Goal: Task Accomplishment & Management: Complete application form

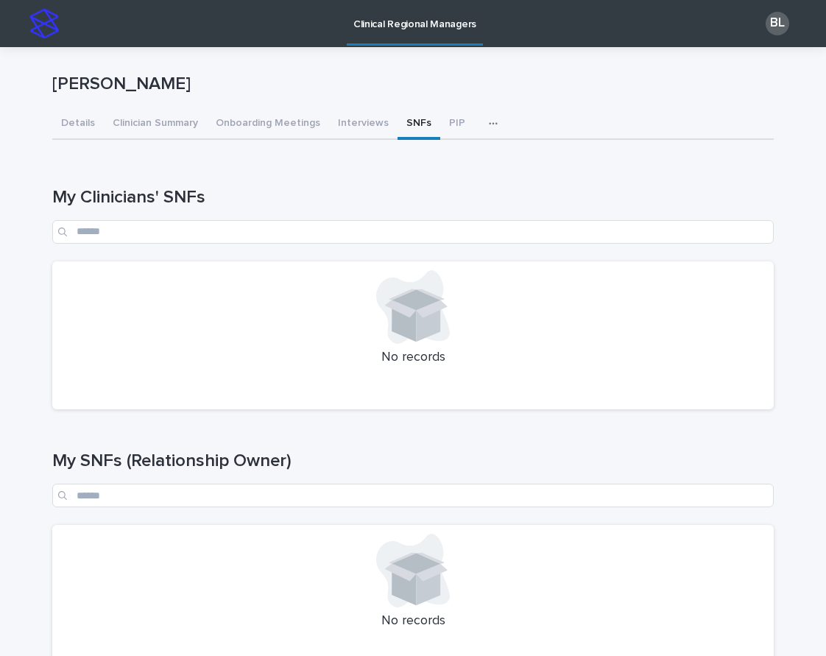
scroll to position [302, 0]
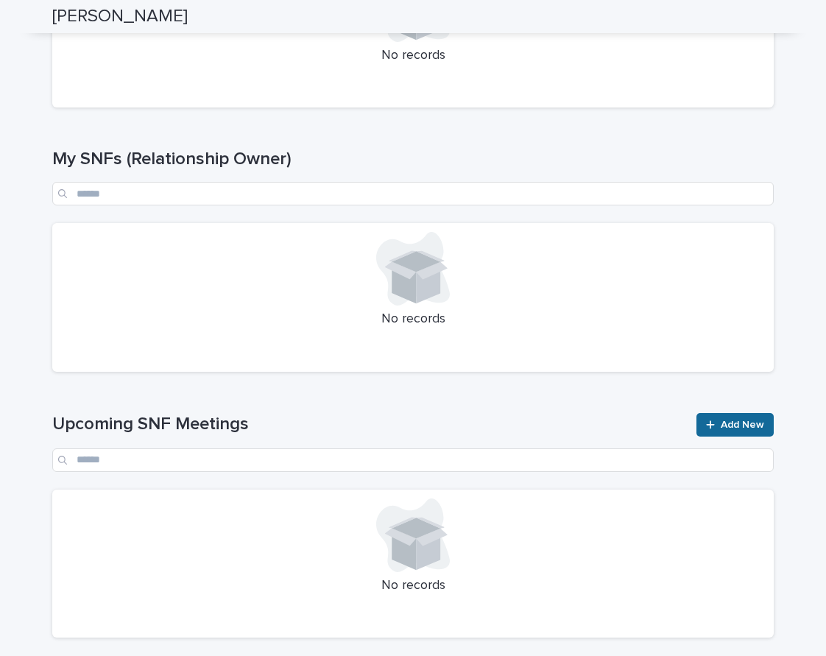
click at [736, 421] on span "Add New" at bounding box center [742, 425] width 43 height 10
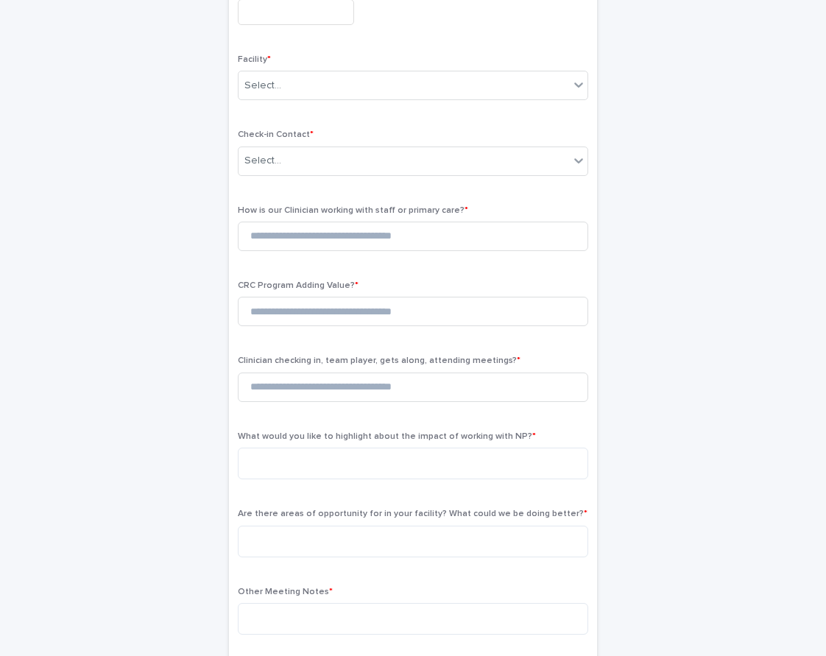
scroll to position [12, 0]
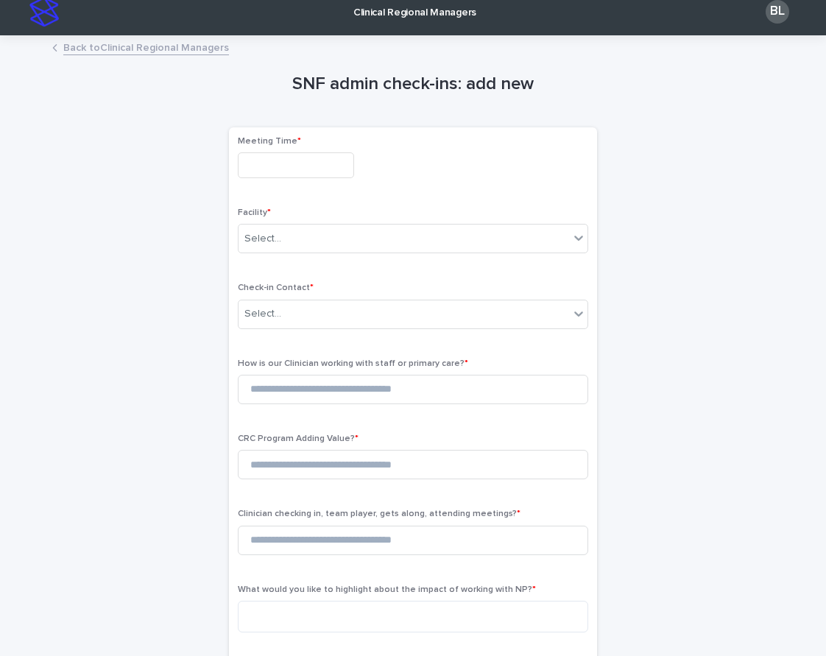
click at [271, 170] on input "text" at bounding box center [296, 165] width 116 height 26
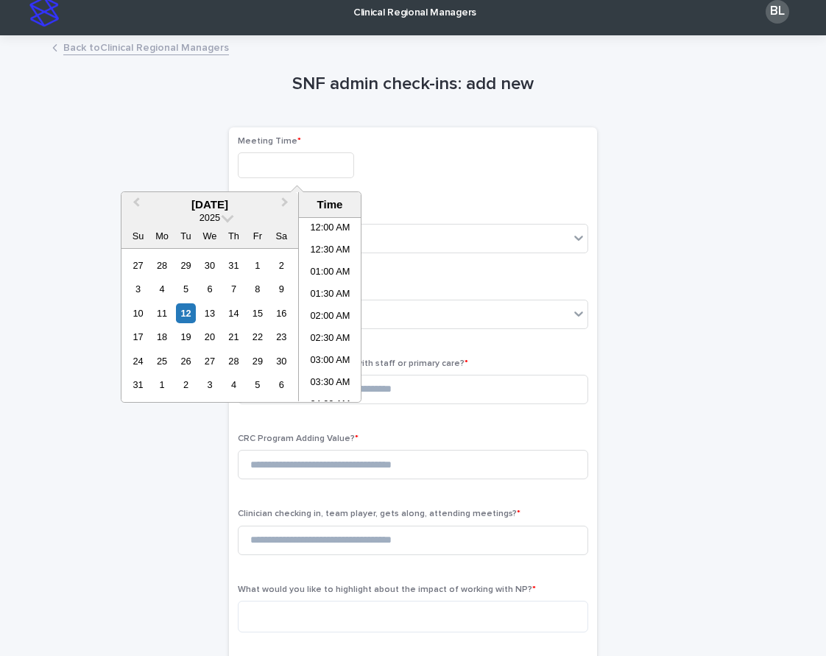
scroll to position [471, 0]
click at [322, 310] on li "12:30 PM" at bounding box center [330, 310] width 63 height 22
type input "**********"
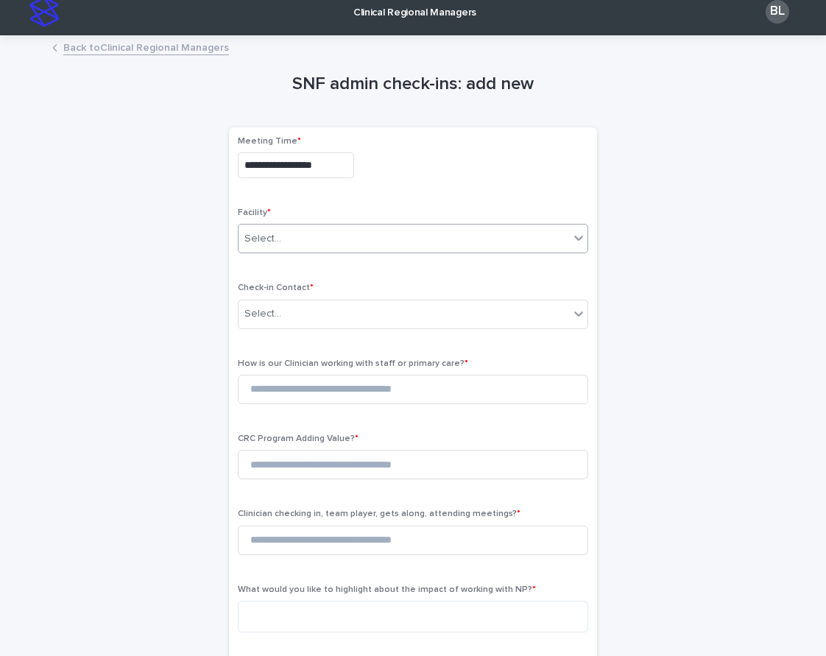
click at [304, 239] on div "Select..." at bounding box center [404, 239] width 331 height 24
type input "**********"
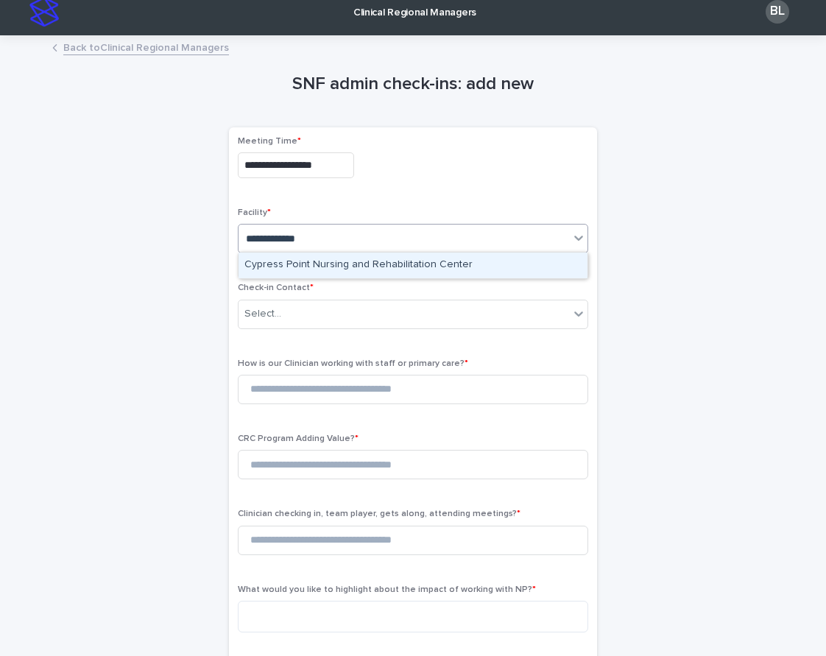
click at [367, 264] on div "Cypress Point Nursing and Rehabilitation Center" at bounding box center [413, 266] width 349 height 26
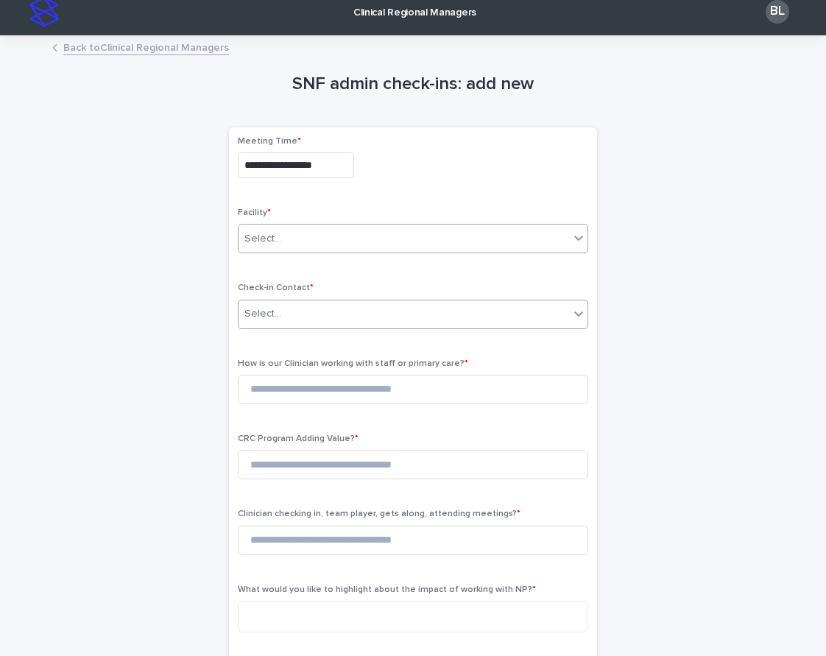
click at [376, 309] on div "Select..." at bounding box center [404, 314] width 331 height 24
type input "*****"
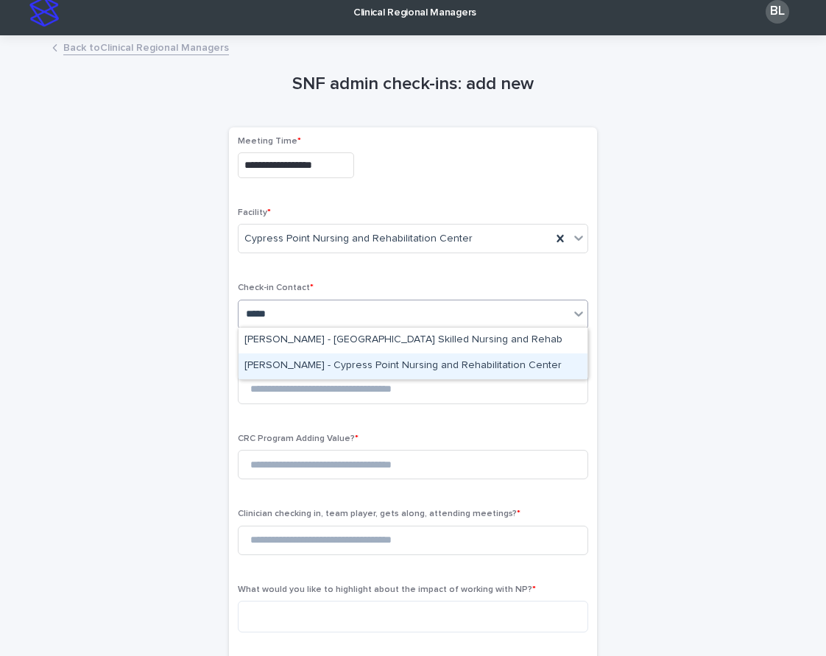
click at [410, 362] on div "[PERSON_NAME] - Cypress Point Nursing and Rehabilitation Center" at bounding box center [413, 367] width 349 height 26
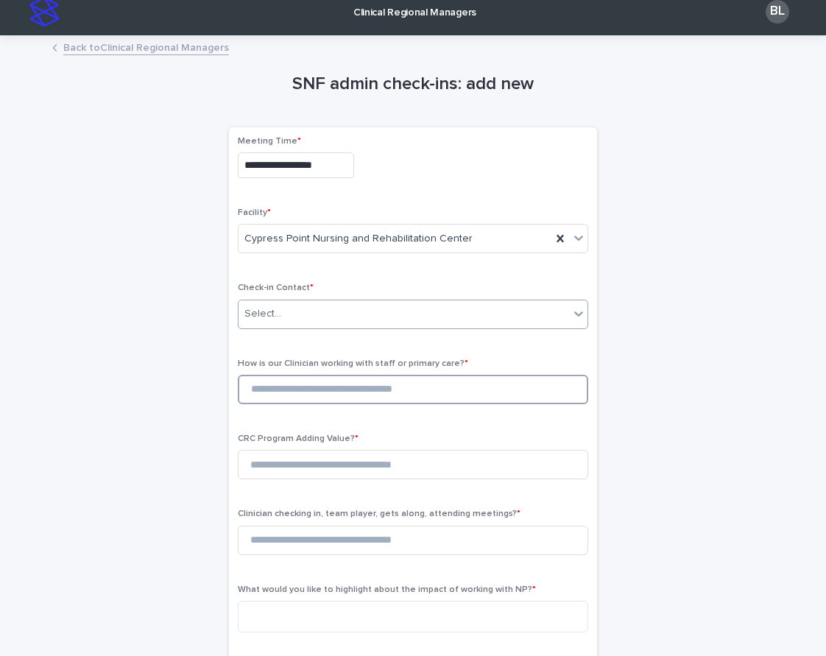
click at [398, 383] on input at bounding box center [413, 389] width 351 height 29
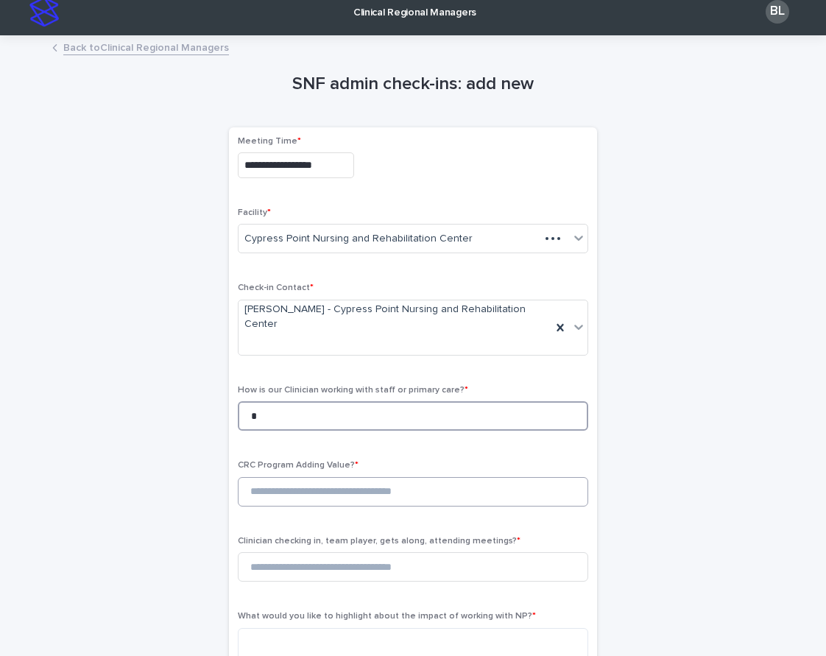
type input "*"
click at [366, 477] on input at bounding box center [413, 491] width 351 height 29
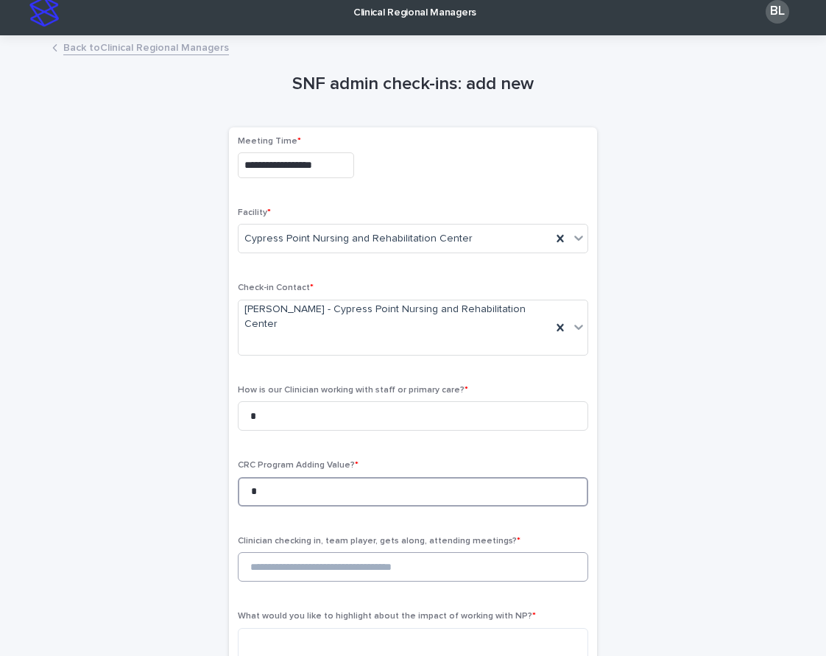
type input "*"
click at [368, 552] on input at bounding box center [413, 566] width 351 height 29
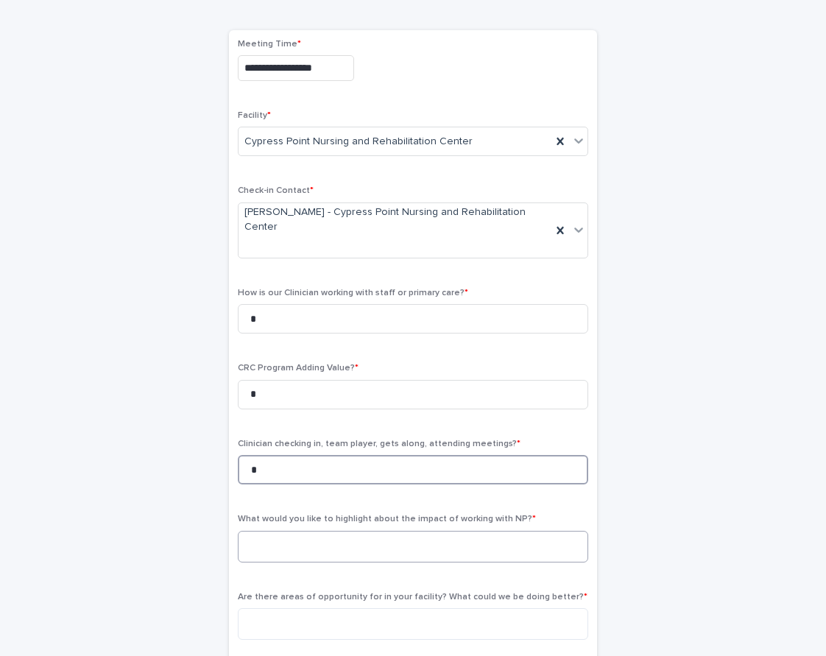
scroll to position [112, 0]
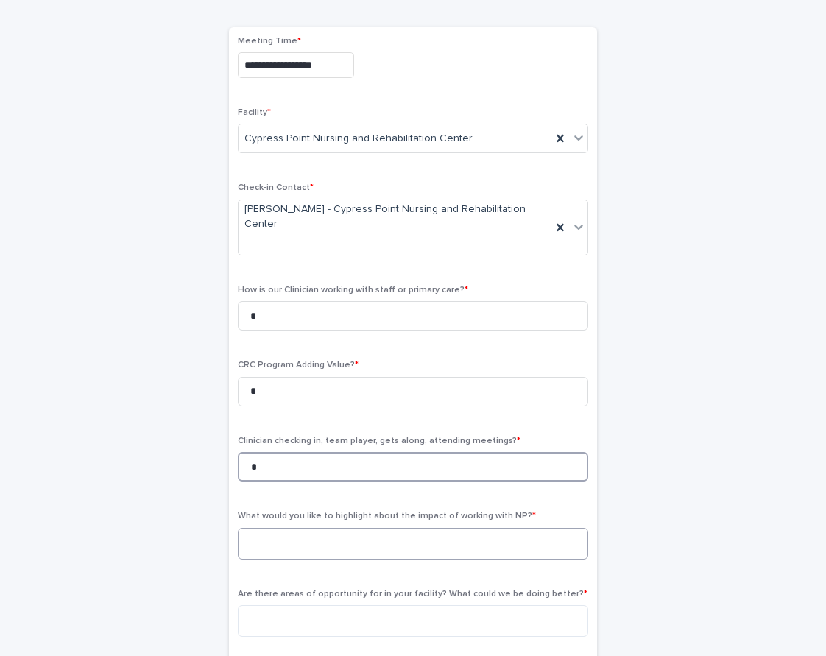
type input "*"
click at [369, 528] on textarea at bounding box center [413, 544] width 351 height 32
type textarea "*"
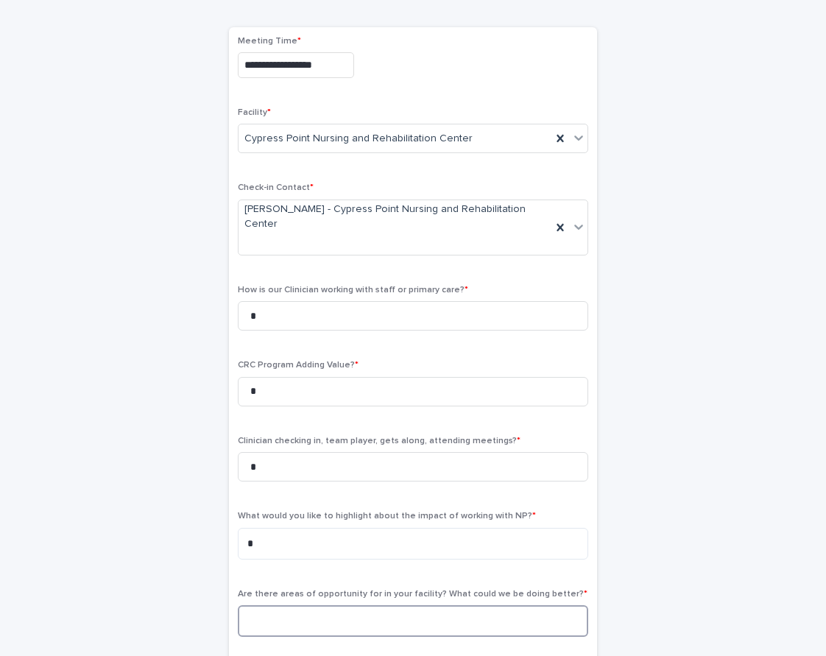
click at [342, 605] on textarea at bounding box center [413, 621] width 351 height 32
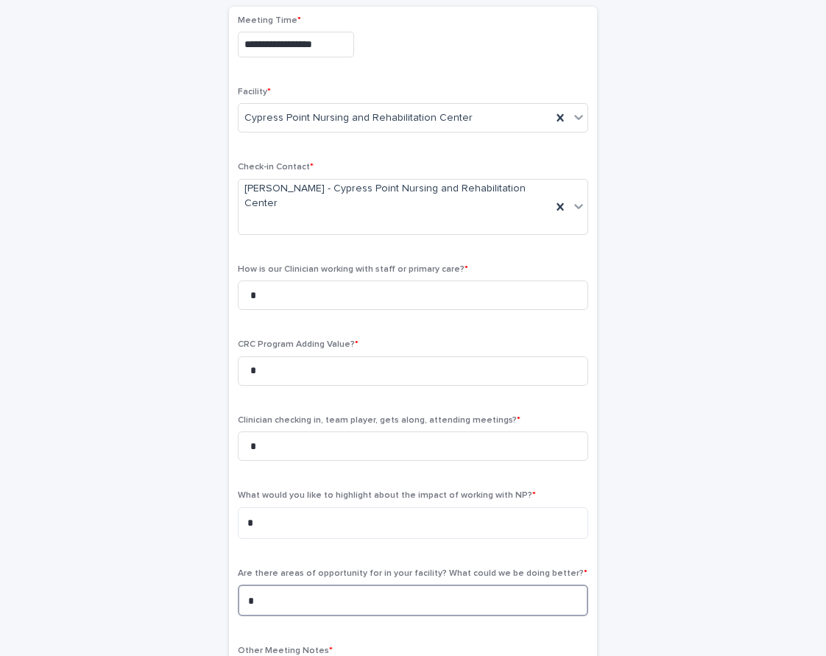
scroll to position [155, 0]
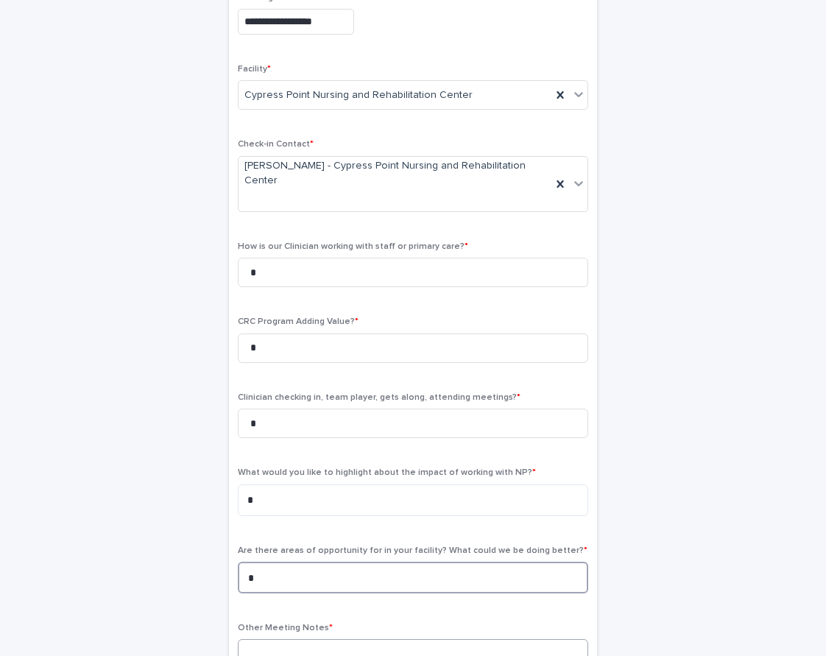
type textarea "*"
click at [331, 639] on textarea at bounding box center [413, 655] width 351 height 32
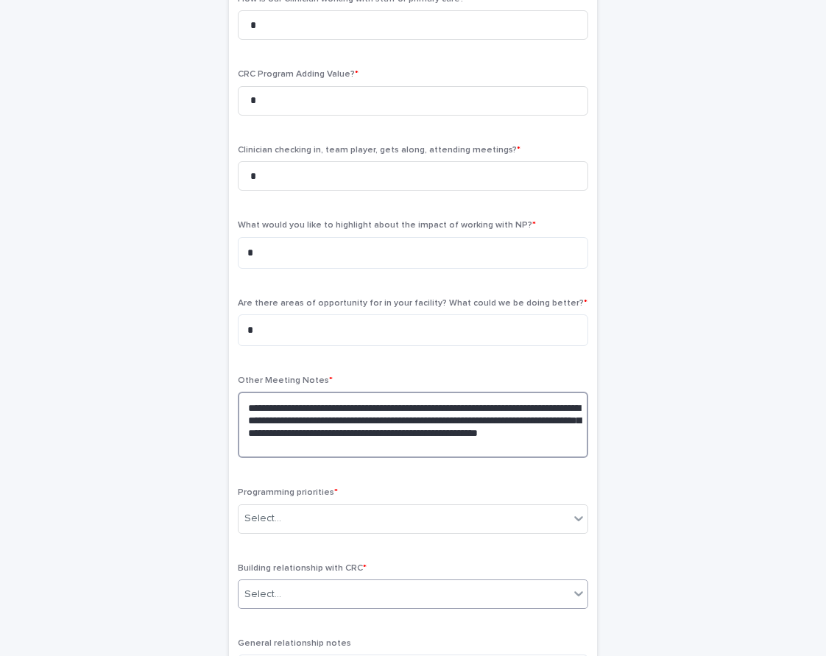
scroll to position [508, 0]
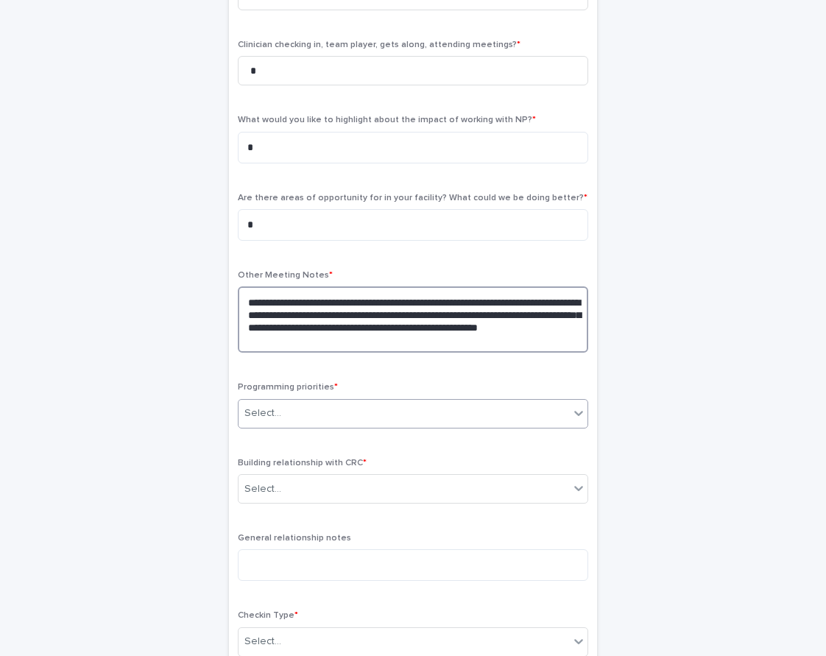
type textarea "**********"
click at [317, 401] on div "Select..." at bounding box center [404, 413] width 331 height 24
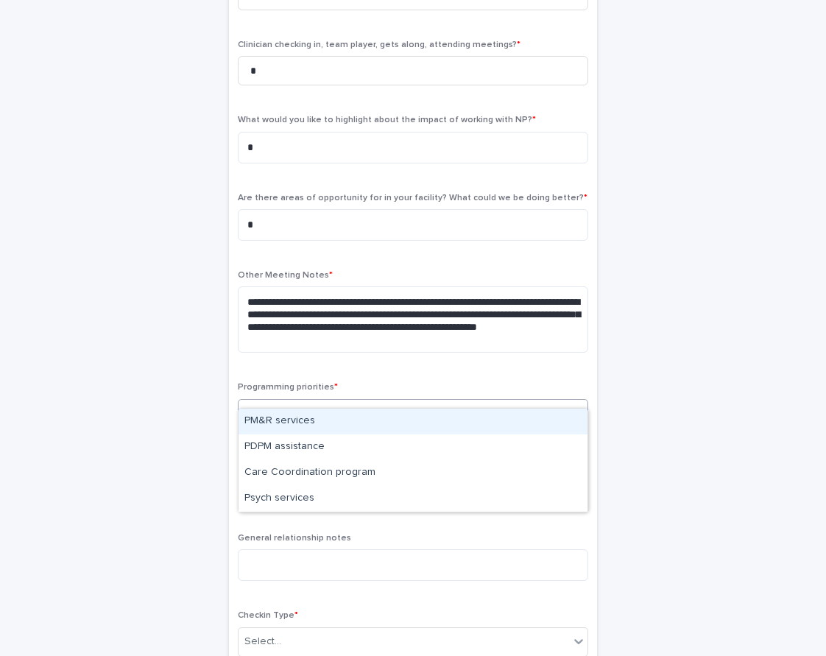
click at [313, 421] on div "PM&R services" at bounding box center [413, 422] width 349 height 26
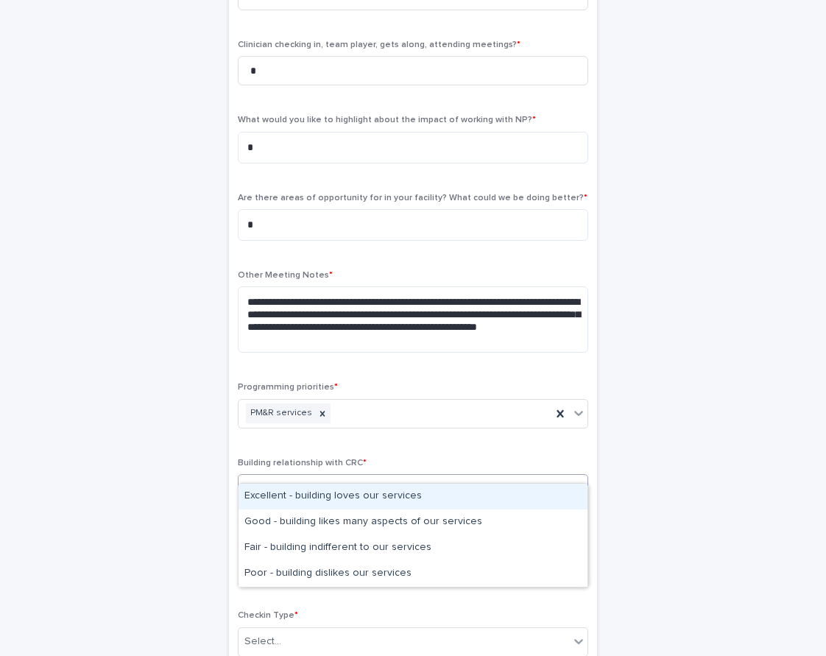
click at [314, 477] on div "Select..." at bounding box center [404, 489] width 331 height 24
click at [307, 492] on div "Excellent - building loves our services" at bounding box center [413, 497] width 349 height 26
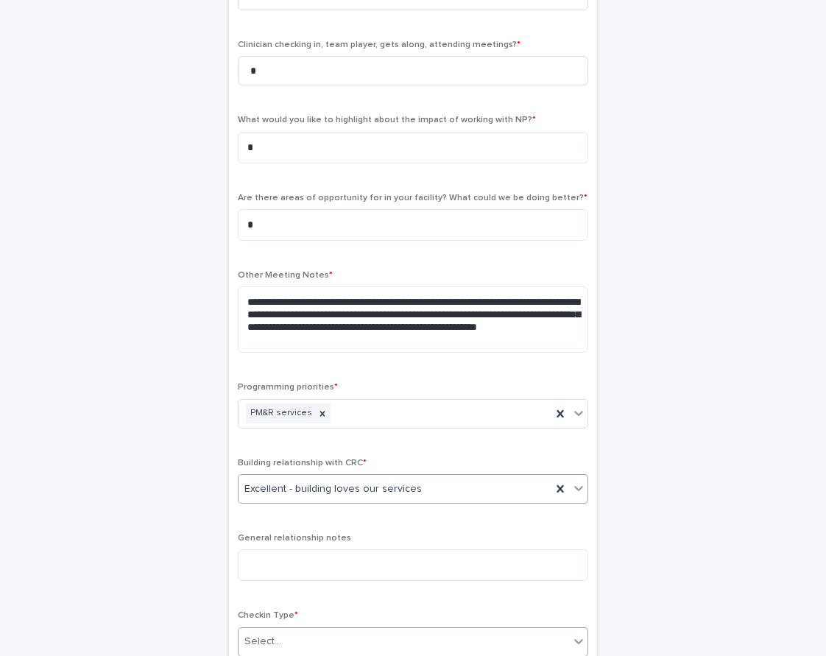
click at [284, 630] on div "Select..." at bounding box center [404, 642] width 331 height 24
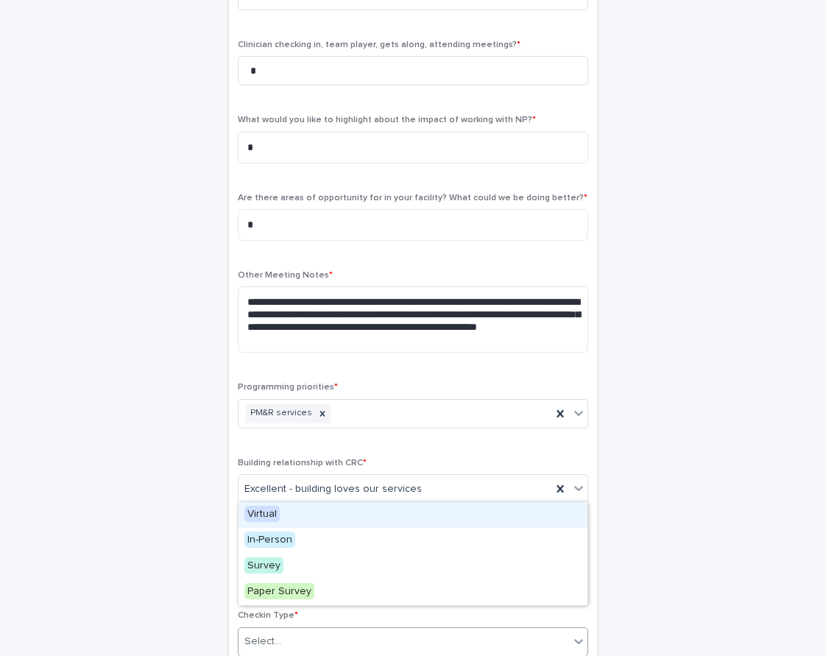
click at [302, 516] on div "Virtual" at bounding box center [413, 515] width 349 height 26
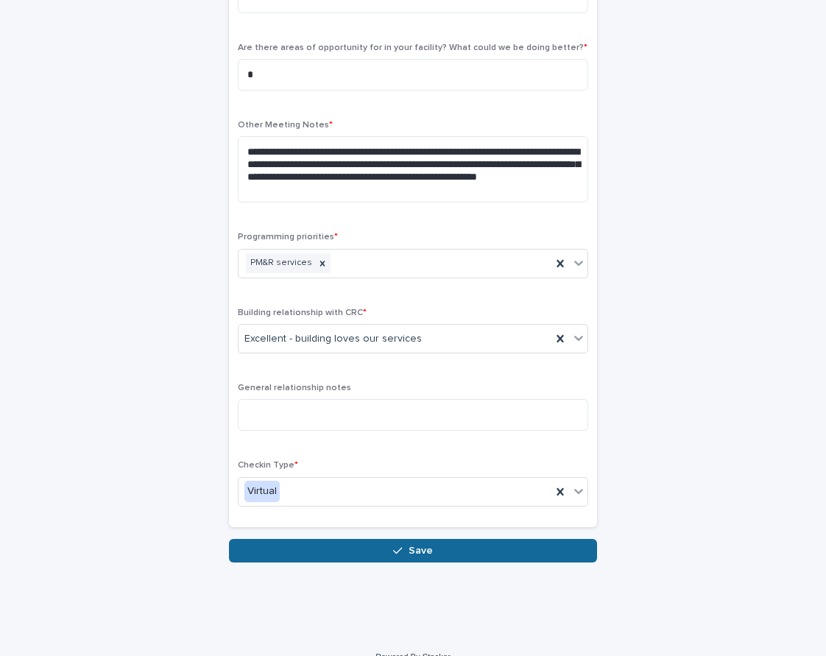
click at [330, 539] on button "Save" at bounding box center [413, 551] width 368 height 24
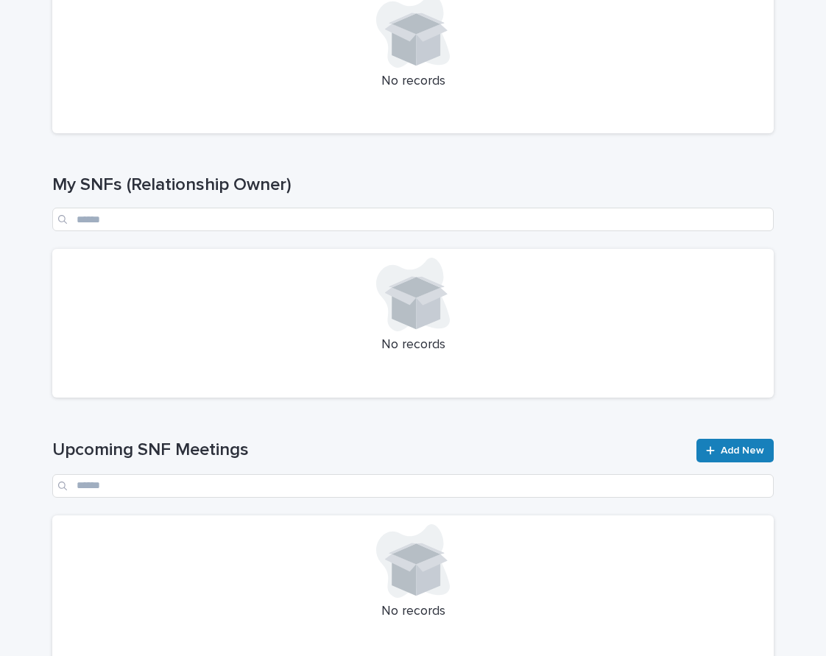
scroll to position [408, 0]
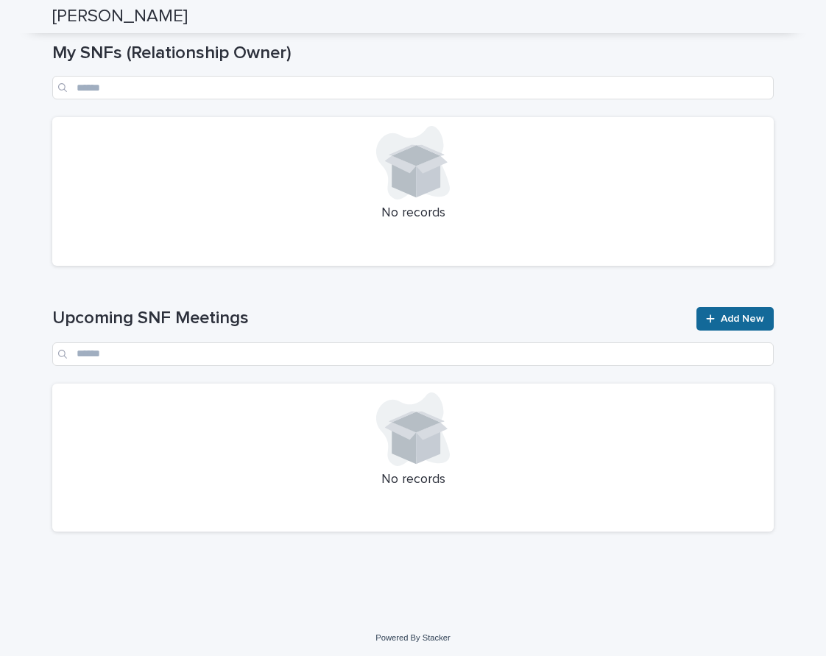
click at [740, 309] on link "Add New" at bounding box center [735, 319] width 77 height 24
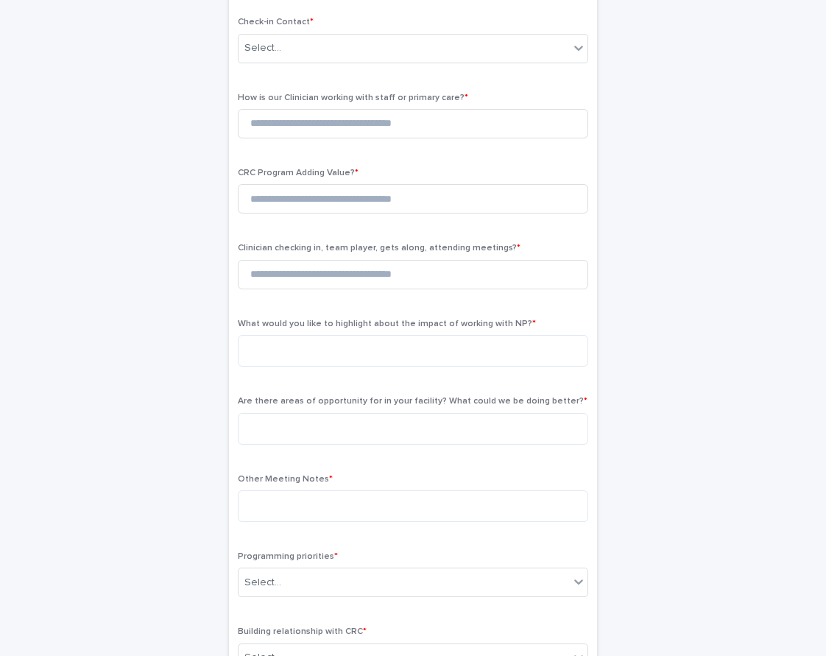
scroll to position [133, 0]
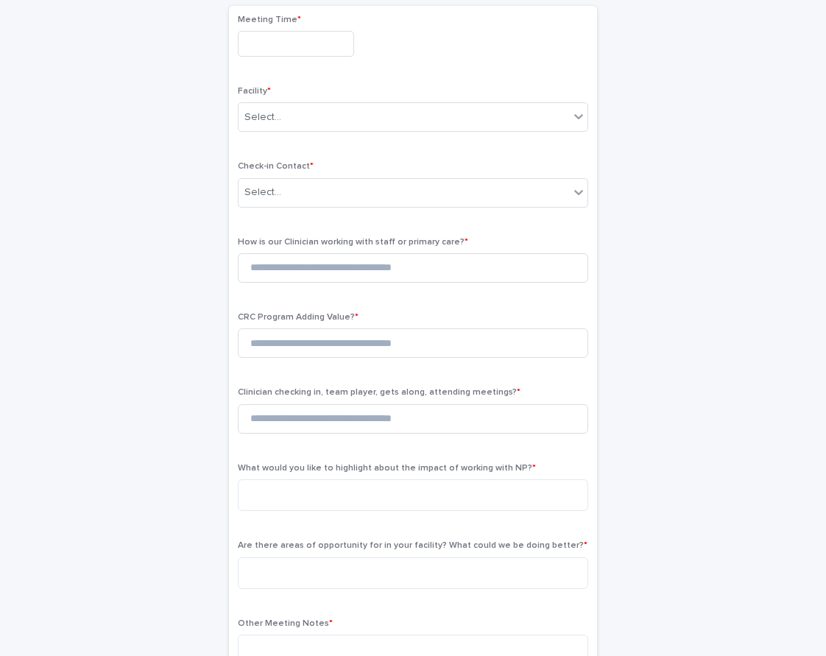
click at [297, 44] on input "text" at bounding box center [296, 44] width 116 height 26
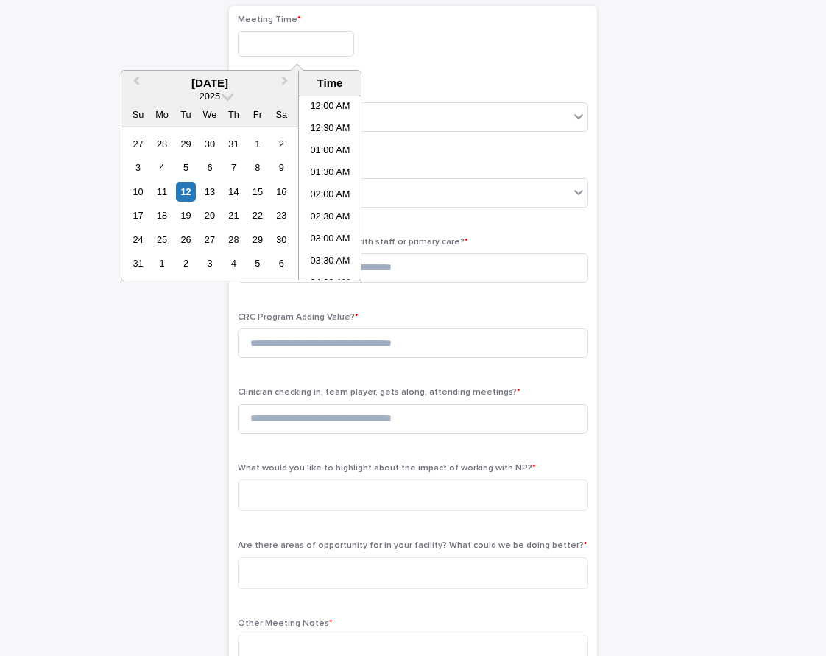
scroll to position [471, 0]
click at [339, 195] on li "12:30 PM" at bounding box center [330, 189] width 63 height 22
type input "**********"
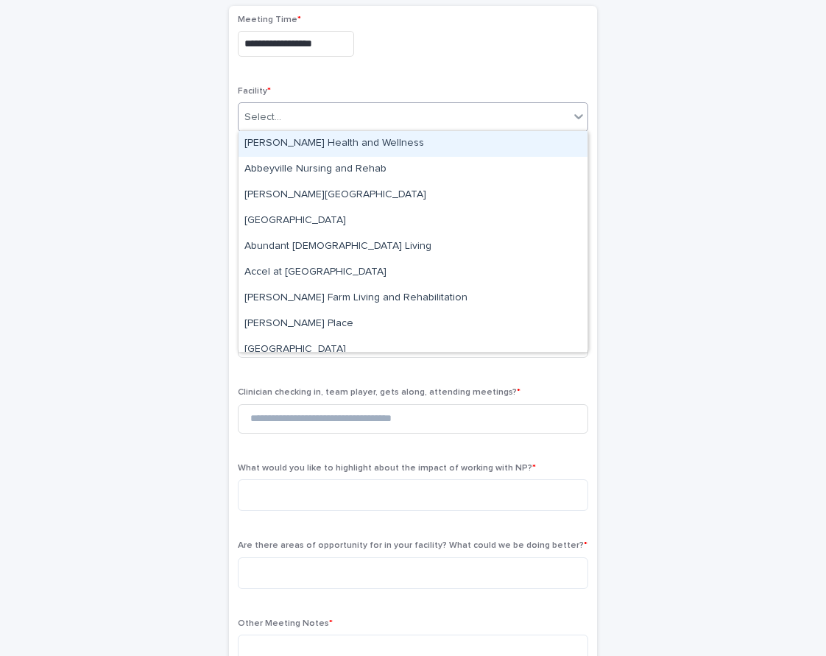
click at [308, 113] on div "Select..." at bounding box center [404, 117] width 331 height 24
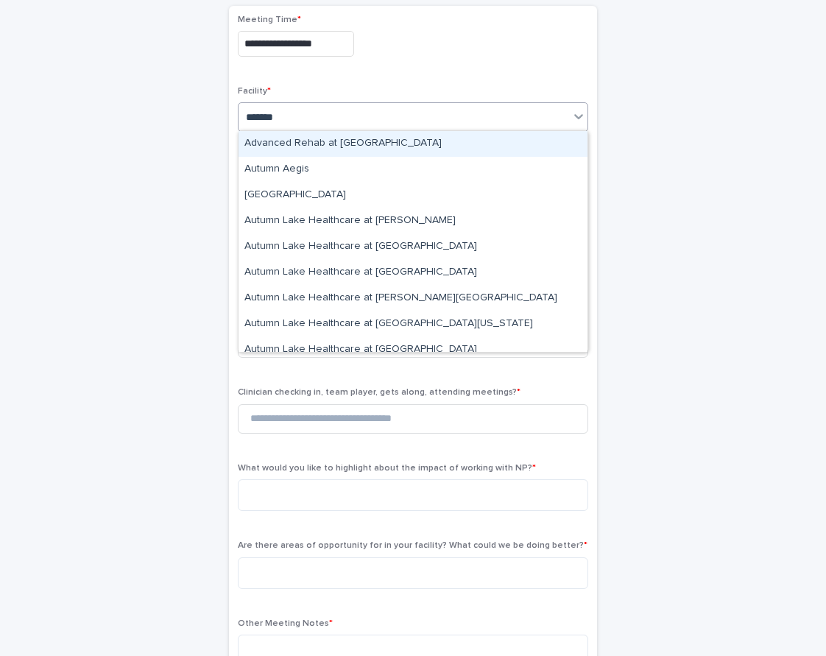
type input "********"
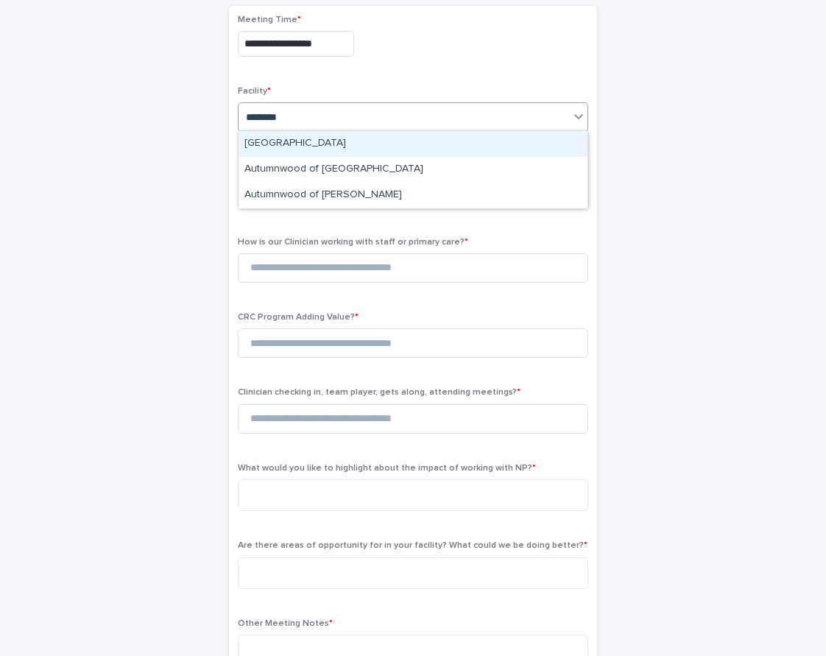
click at [356, 154] on div "[GEOGRAPHIC_DATA]" at bounding box center [413, 144] width 349 height 26
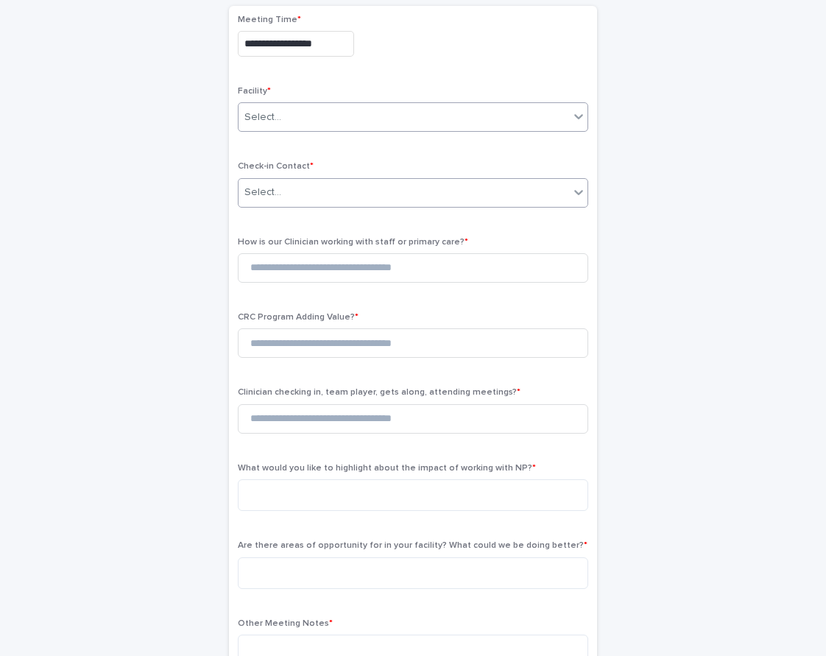
click at [331, 191] on div "Select..." at bounding box center [404, 192] width 331 height 24
type input "*******"
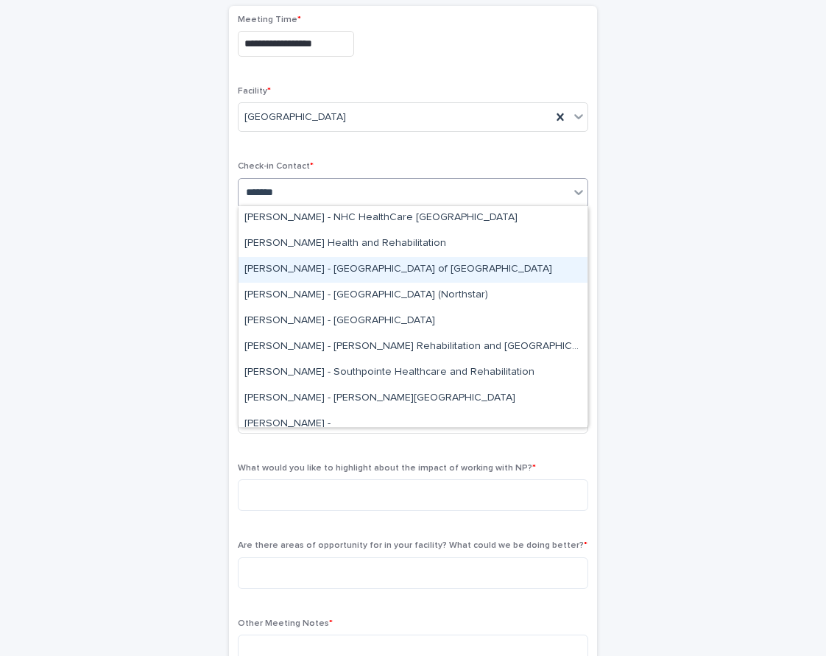
scroll to position [194, 0]
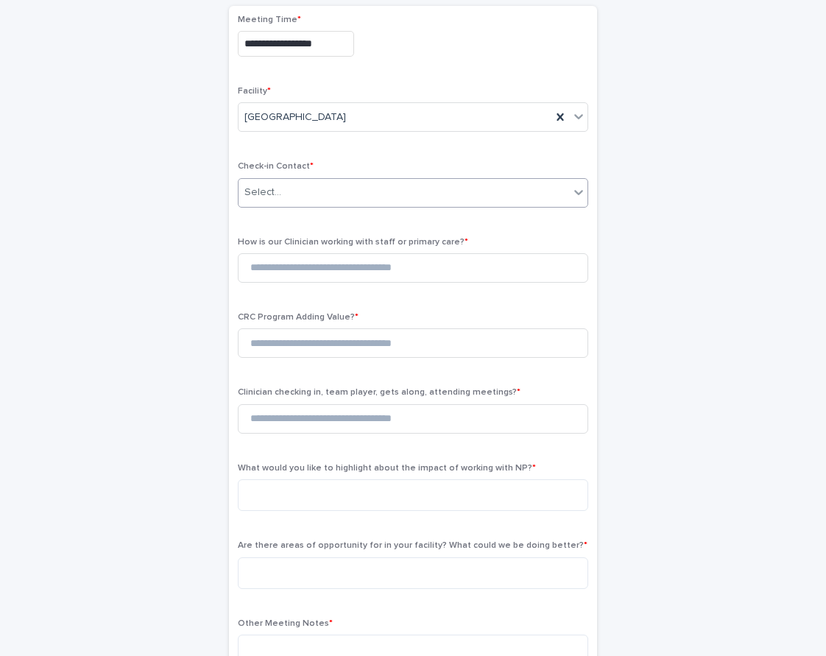
drag, startPoint x: 305, startPoint y: 189, endPoint x: 236, endPoint y: 189, distance: 68.5
click at [236, 189] on div "**********" at bounding box center [413, 498] width 368 height 985
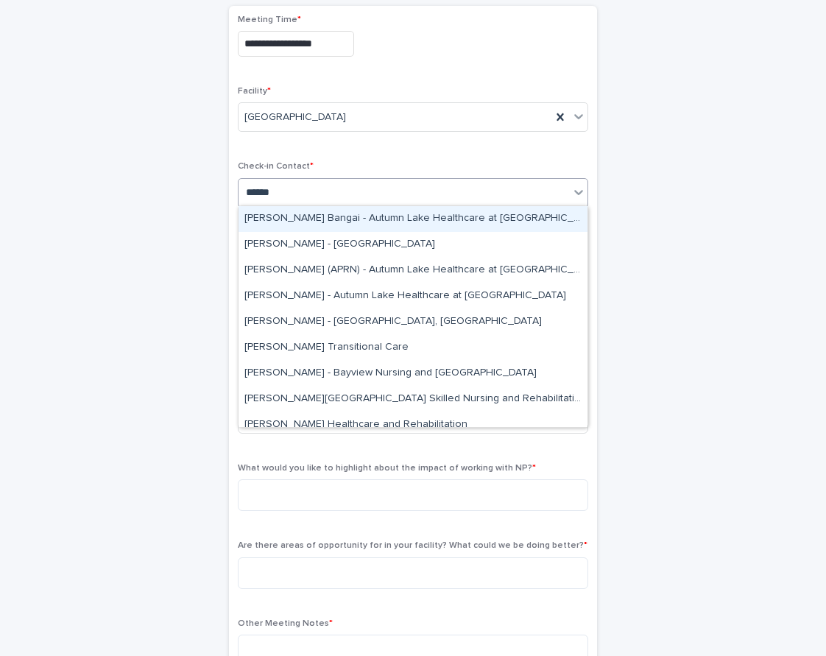
type input "*******"
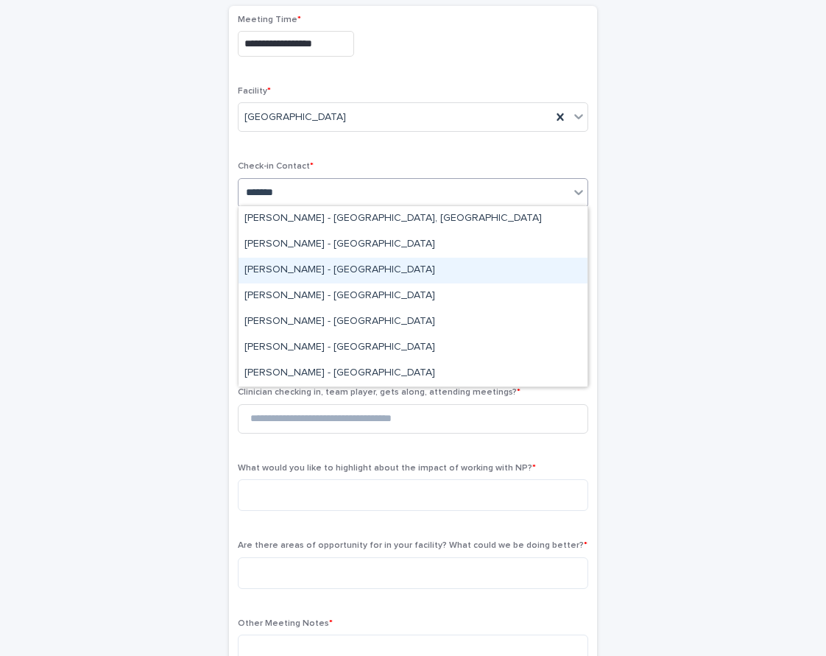
click at [318, 273] on div "[PERSON_NAME] - [GEOGRAPHIC_DATA]" at bounding box center [413, 271] width 349 height 26
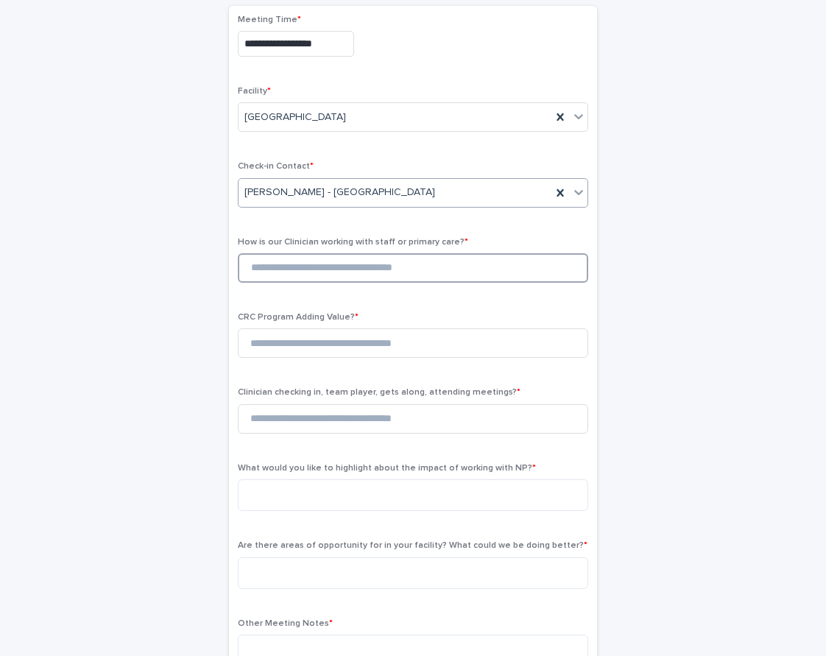
click at [306, 270] on input at bounding box center [413, 267] width 351 height 29
type input "*"
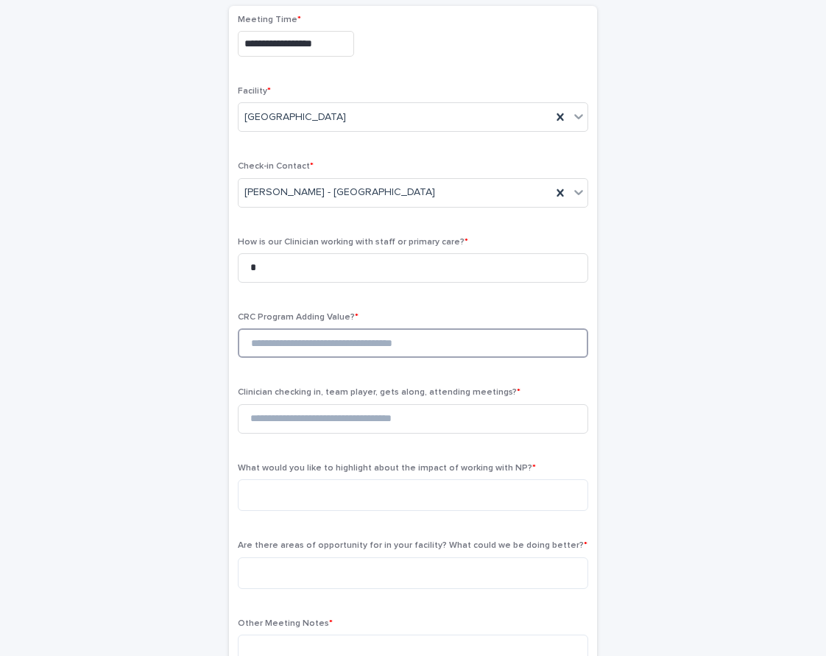
click at [308, 351] on input at bounding box center [413, 342] width 351 height 29
type input "*"
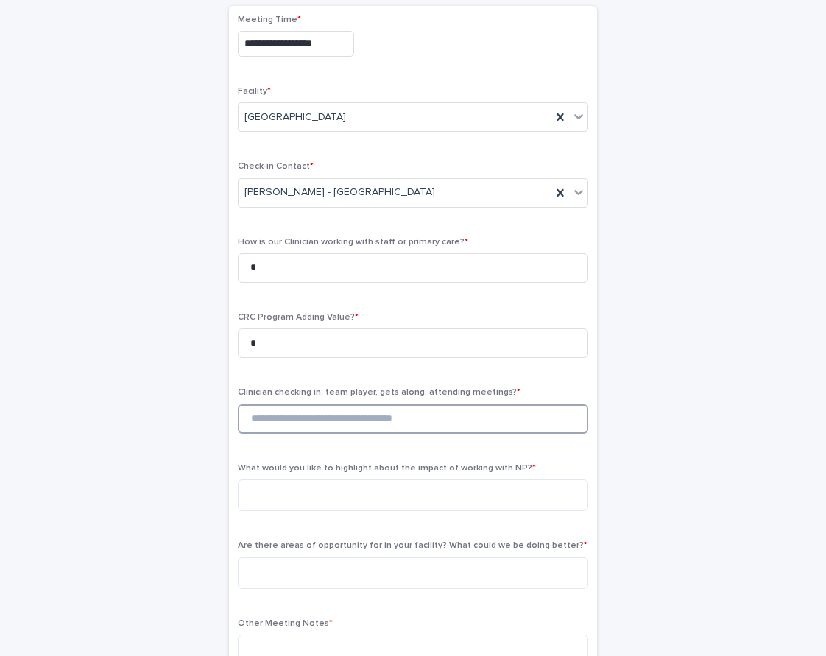
click at [316, 428] on input at bounding box center [413, 418] width 351 height 29
type input "*"
click at [300, 494] on textarea at bounding box center [413, 495] width 351 height 32
type textarea "*"
click at [326, 578] on textarea at bounding box center [413, 574] width 351 height 32
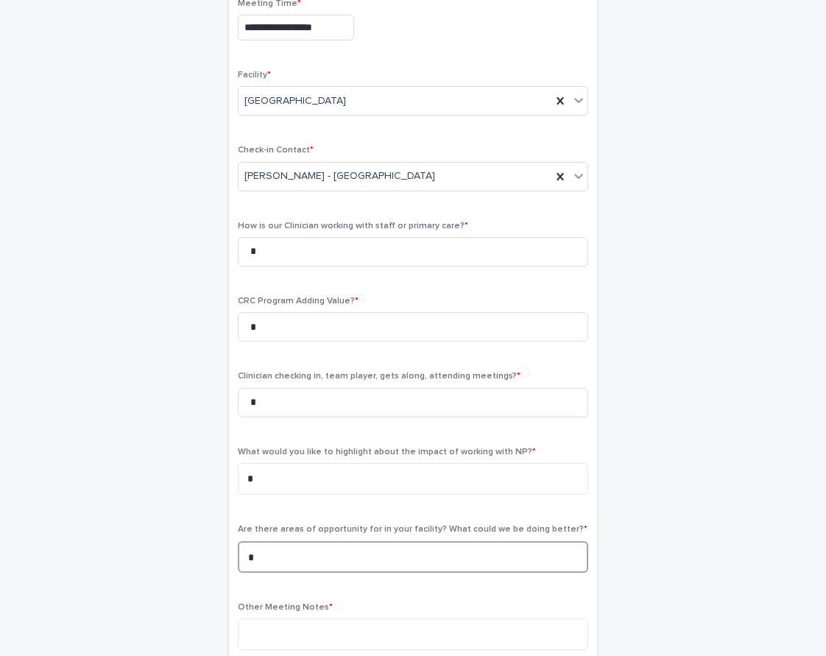
scroll to position [172, 0]
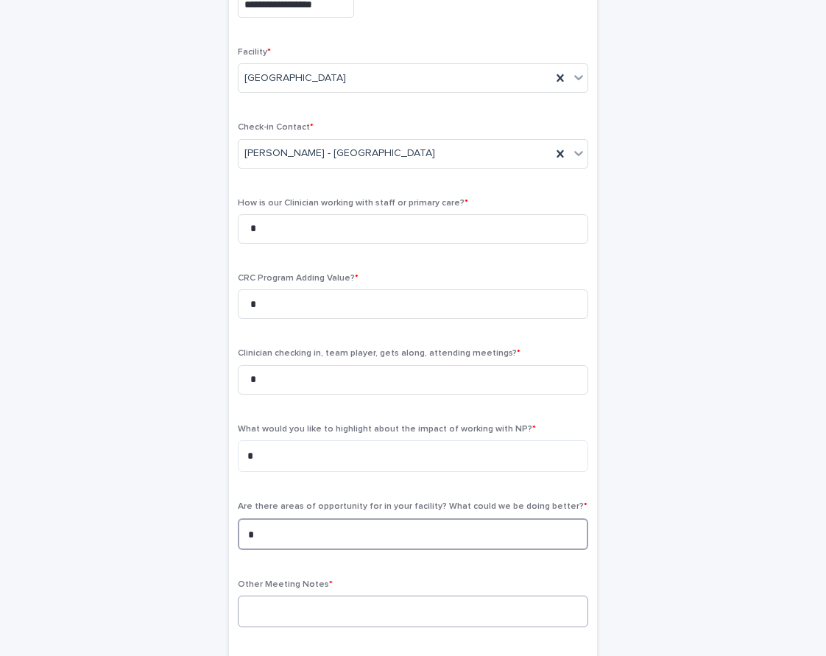
type textarea "*"
click at [338, 608] on textarea at bounding box center [413, 612] width 351 height 32
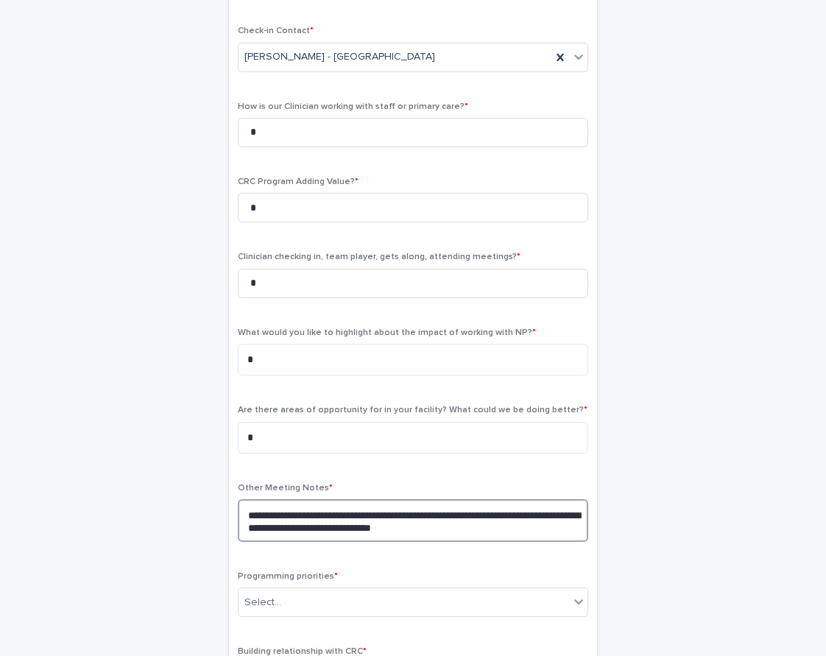
scroll to position [326, 0]
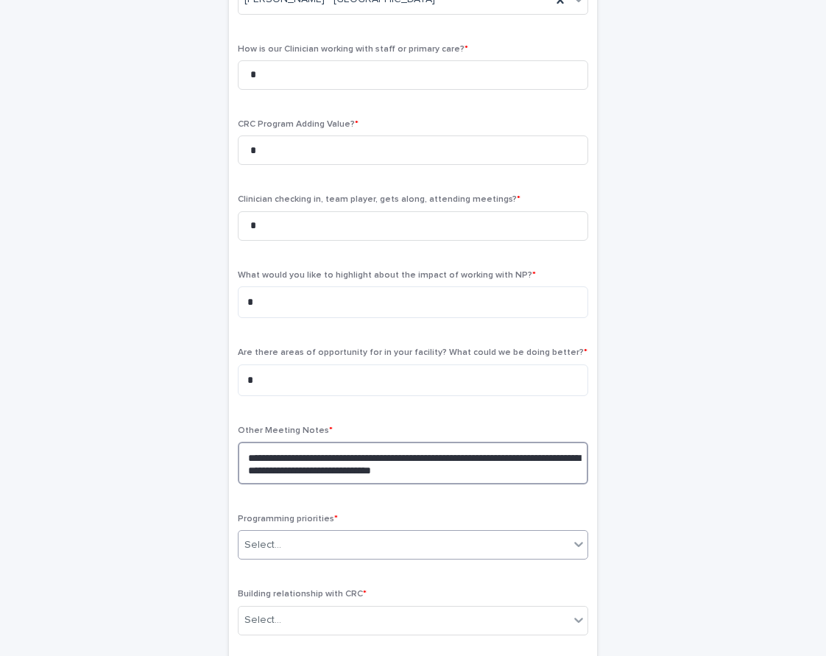
type textarea "**********"
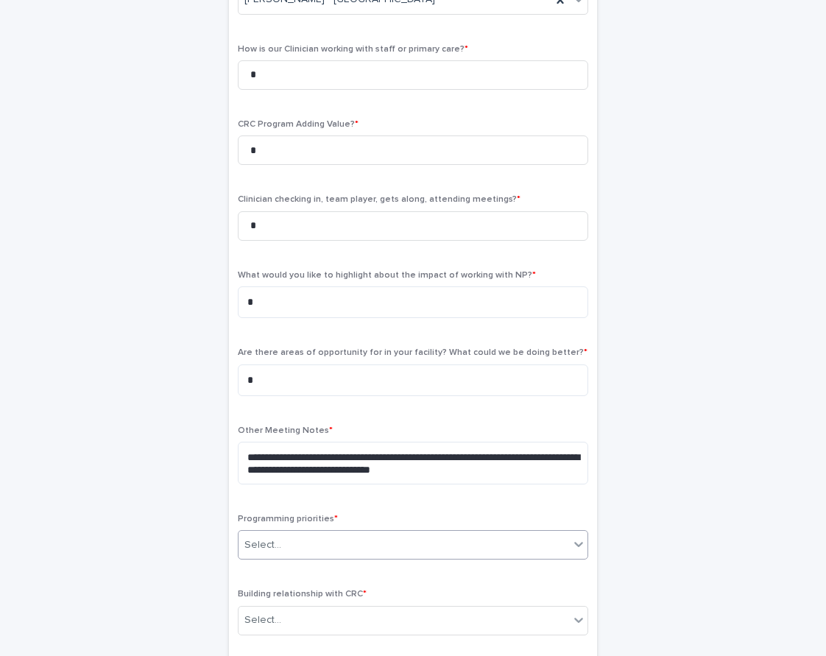
click at [313, 535] on div "Select..." at bounding box center [404, 545] width 331 height 24
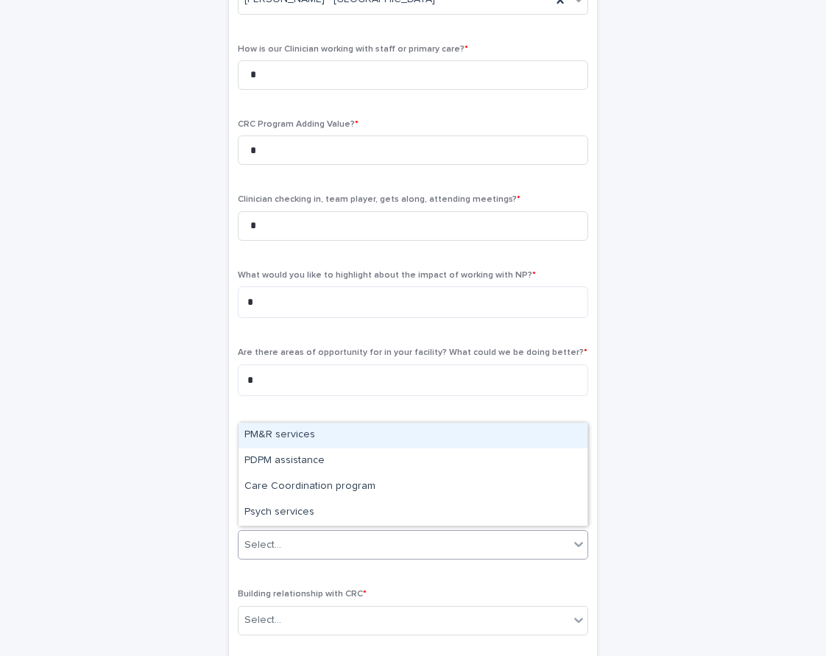
click at [267, 435] on div "PM&R services" at bounding box center [413, 436] width 349 height 26
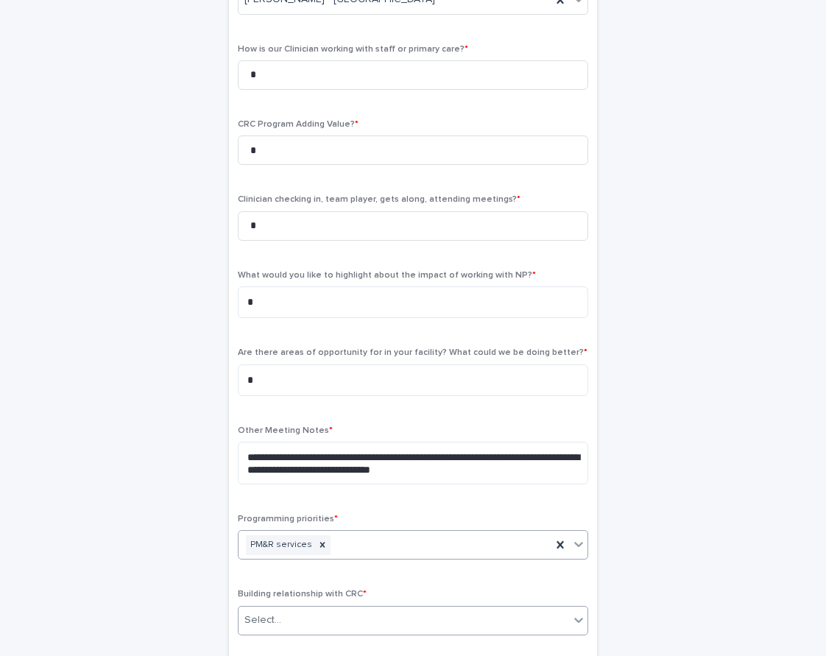
click at [273, 621] on div "Select..." at bounding box center [263, 620] width 37 height 15
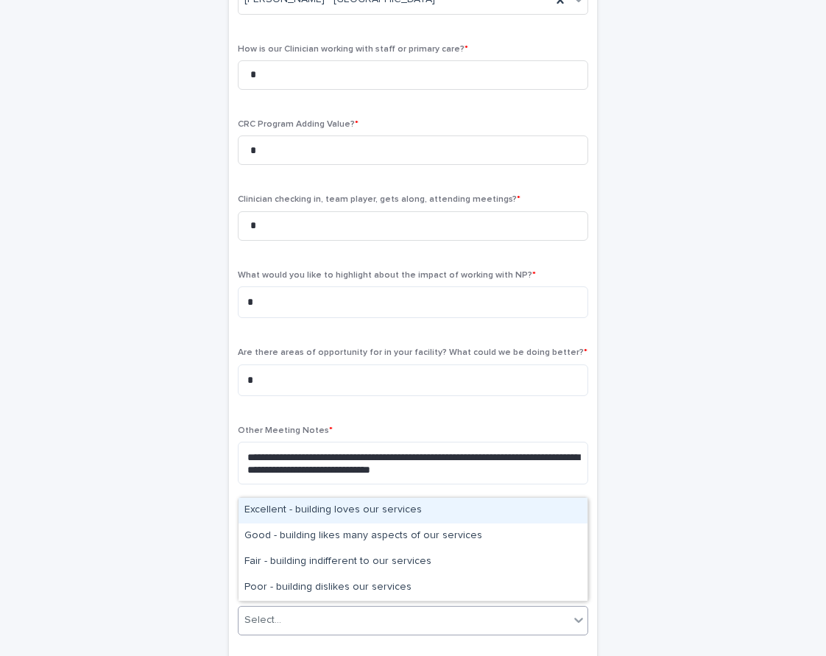
click at [306, 511] on div "Excellent - building loves our services" at bounding box center [413, 511] width 349 height 26
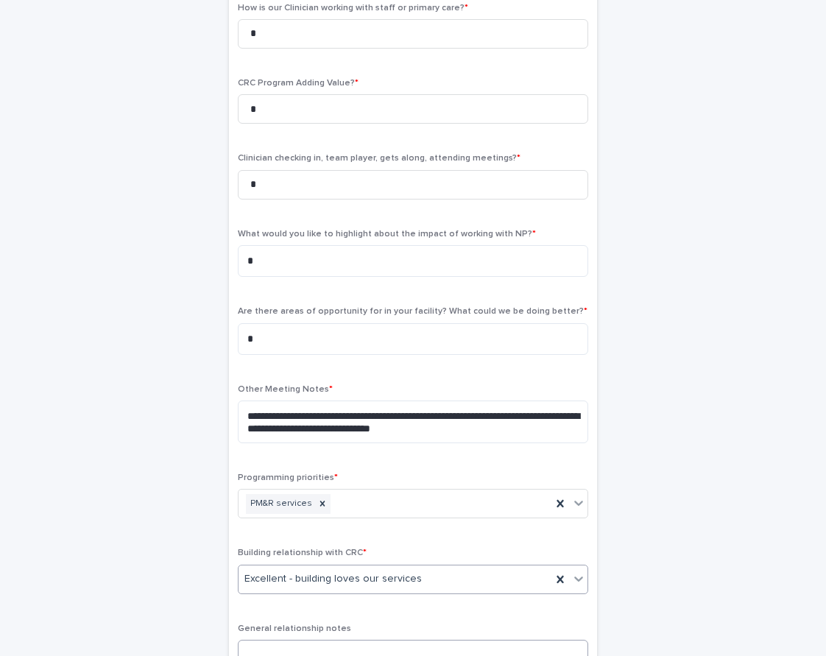
scroll to position [442, 0]
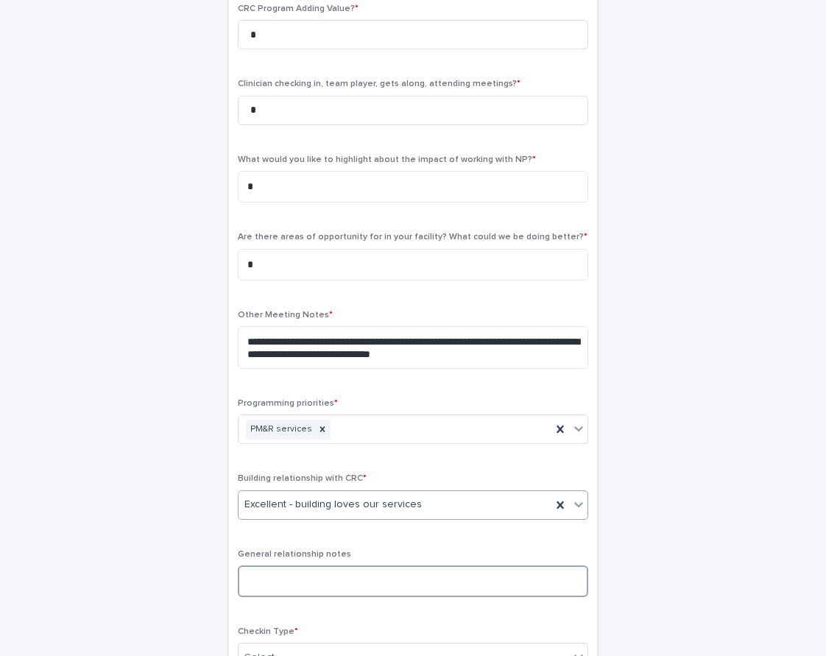
click at [297, 580] on textarea at bounding box center [413, 582] width 351 height 32
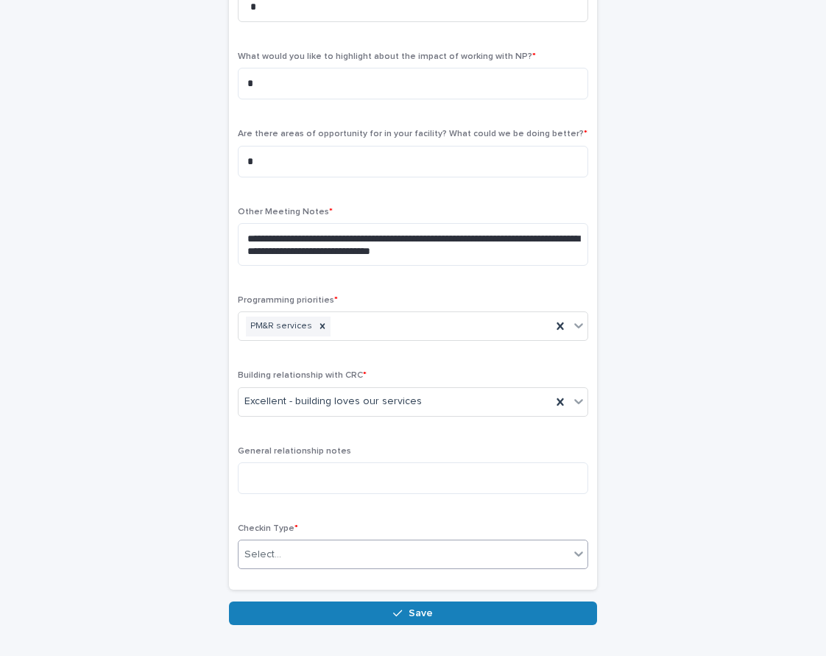
click at [295, 543] on div "Select..." at bounding box center [404, 555] width 331 height 24
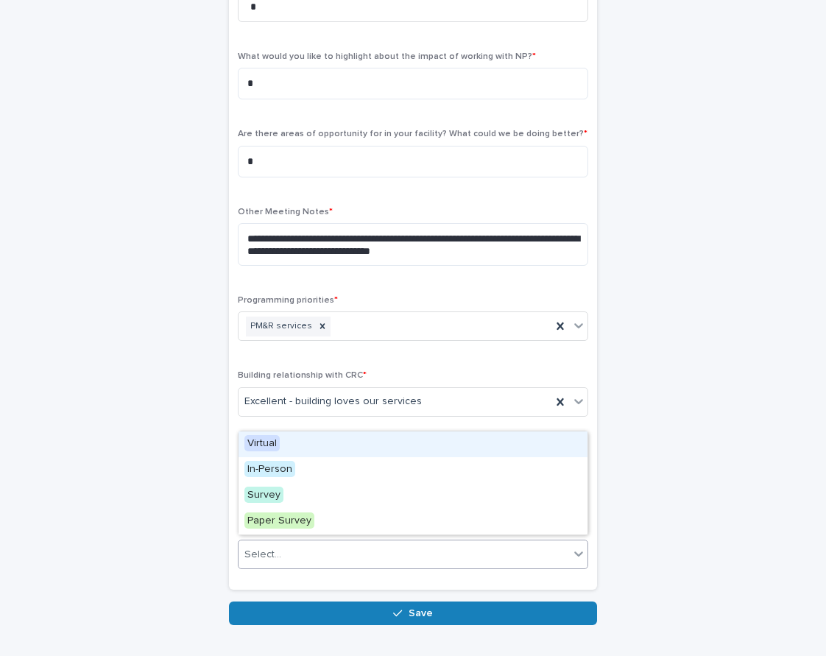
click at [279, 445] on span "Virtual" at bounding box center [262, 443] width 35 height 16
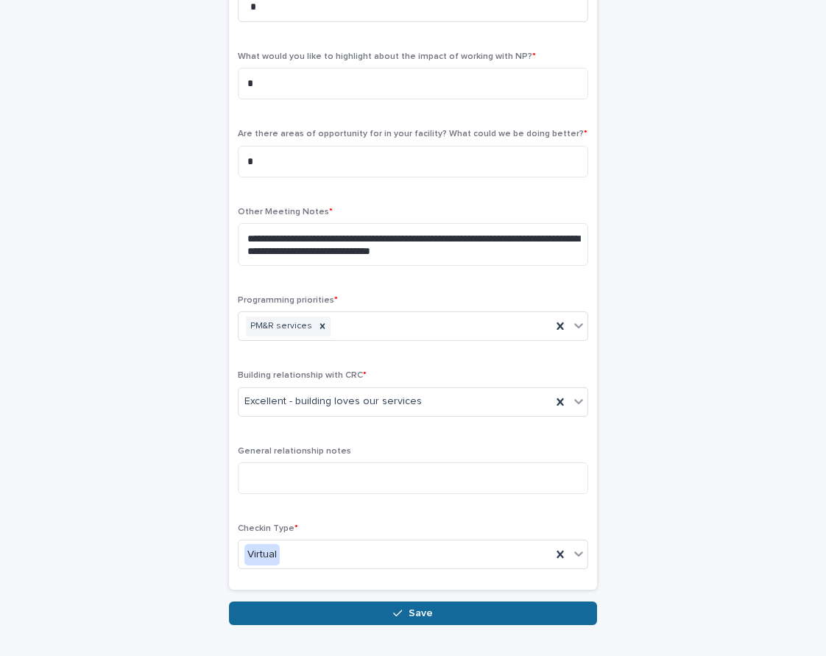
click at [284, 605] on button "Save" at bounding box center [413, 614] width 368 height 24
